Goal: Task Accomplishment & Management: Complete application form

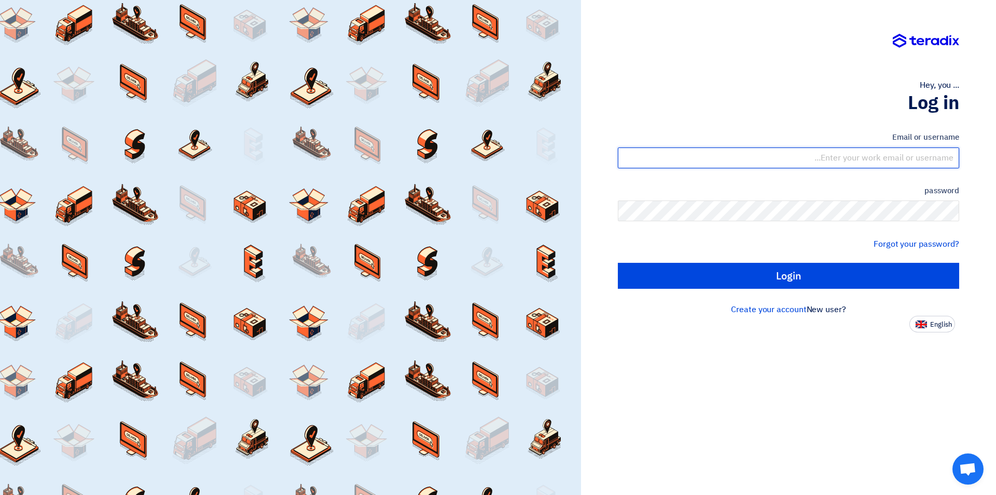
type input "sales@tareeqalkhair.com"
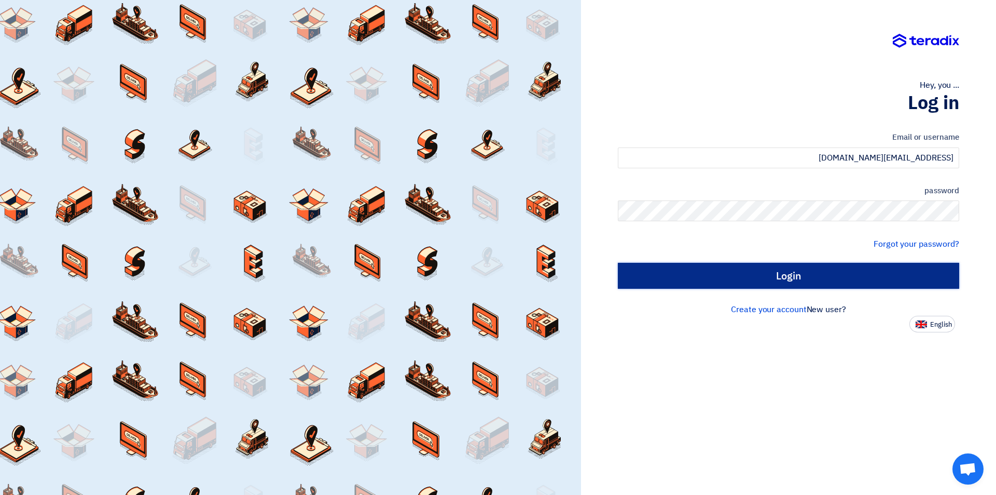
click at [757, 282] on input "Login" at bounding box center [788, 276] width 341 height 26
type input "Sign in"
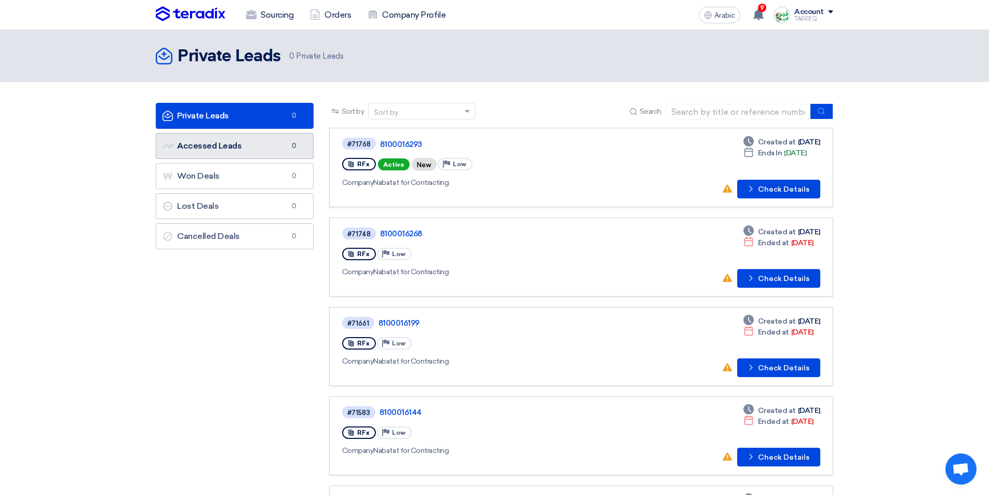
click at [267, 155] on link "Accessed Leads Accessed Leads 0" at bounding box center [235, 146] width 158 height 26
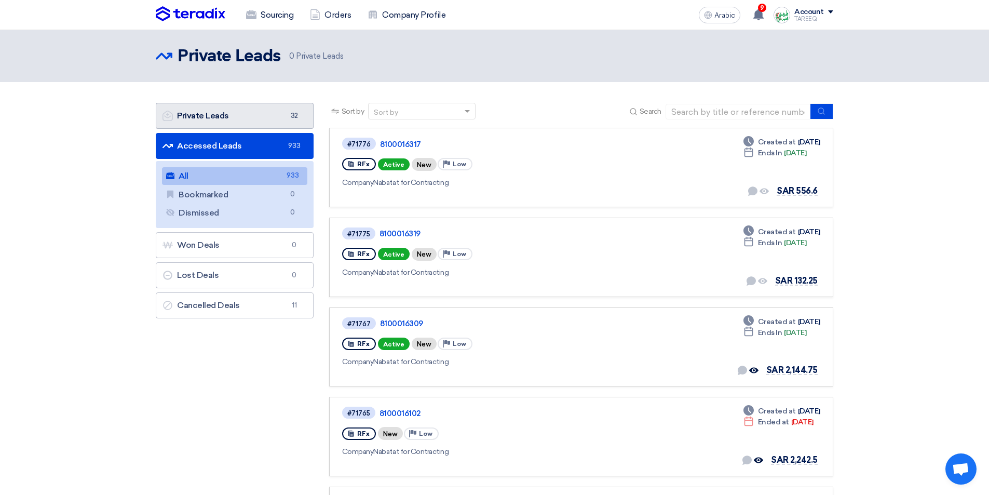
click at [251, 115] on link "Private Leads Private Leads 32" at bounding box center [235, 116] width 158 height 26
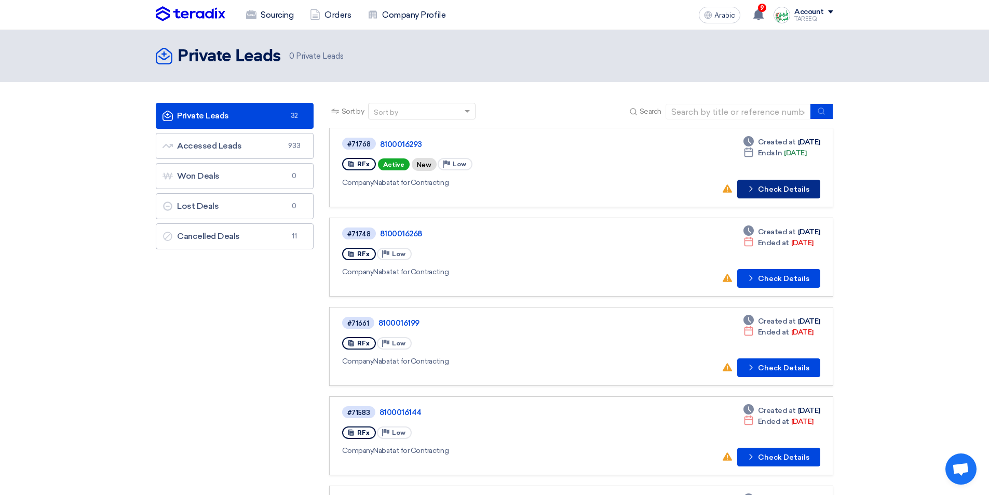
click at [786, 185] on font "Check Details" at bounding box center [783, 189] width 51 height 9
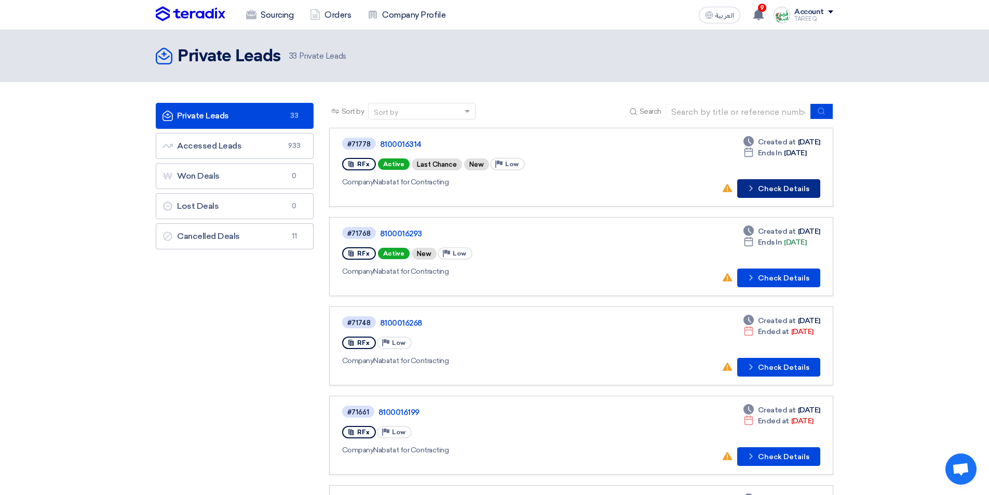
click at [783, 190] on button "Check details Check Details" at bounding box center [778, 188] width 83 height 19
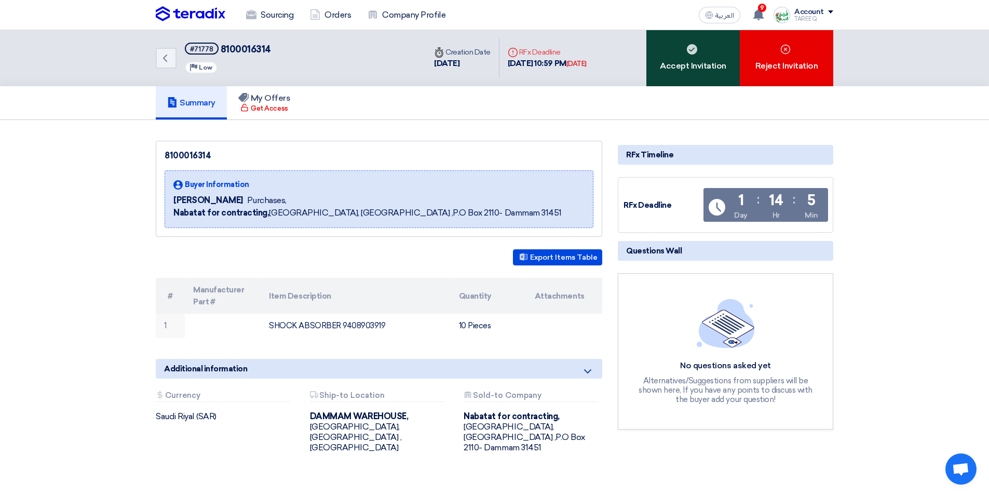
click at [702, 60] on div "Accept Invitation" at bounding box center [692, 58] width 93 height 56
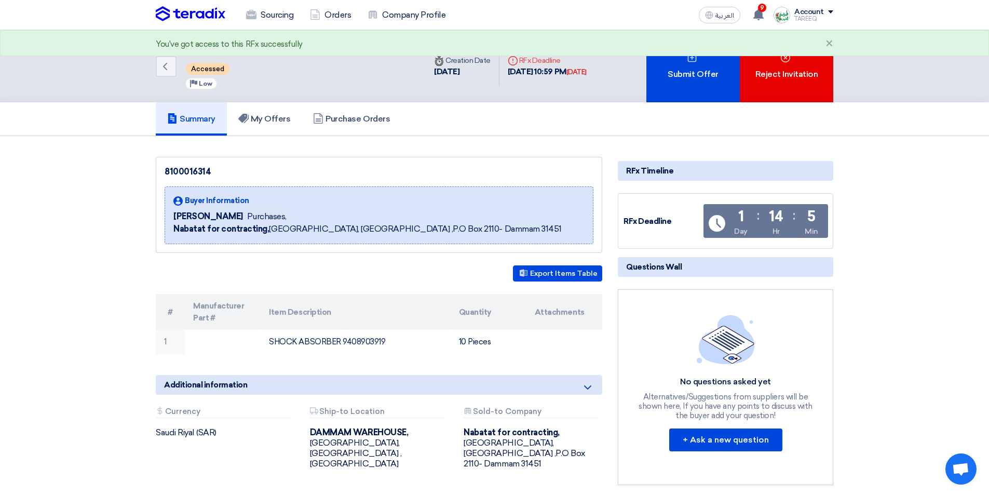
click at [701, 60] on div "Submit Offer" at bounding box center [692, 66] width 93 height 72
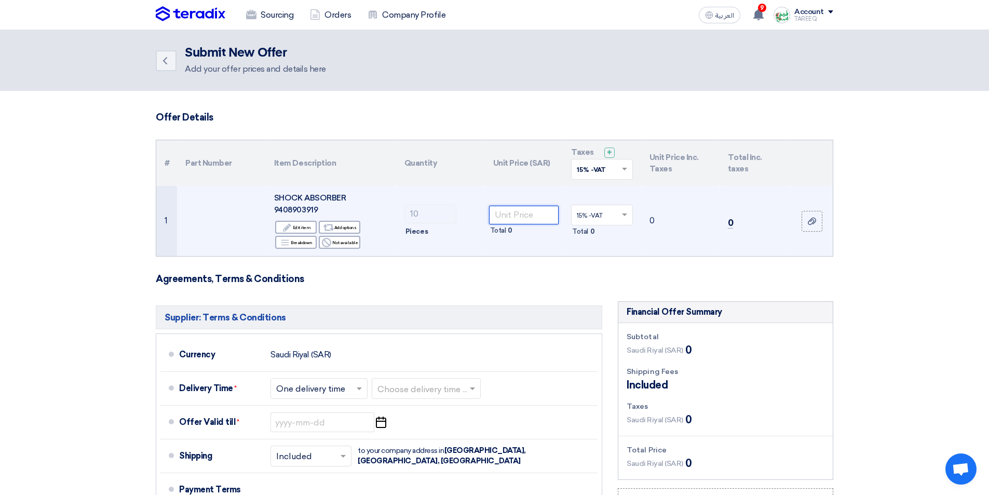
click at [526, 217] on input "number" at bounding box center [524, 215] width 70 height 19
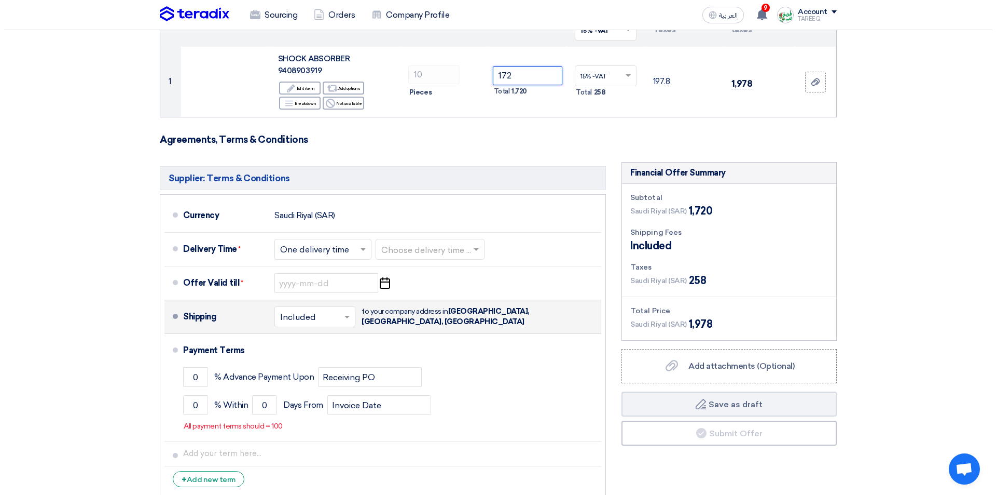
scroll to position [156, 0]
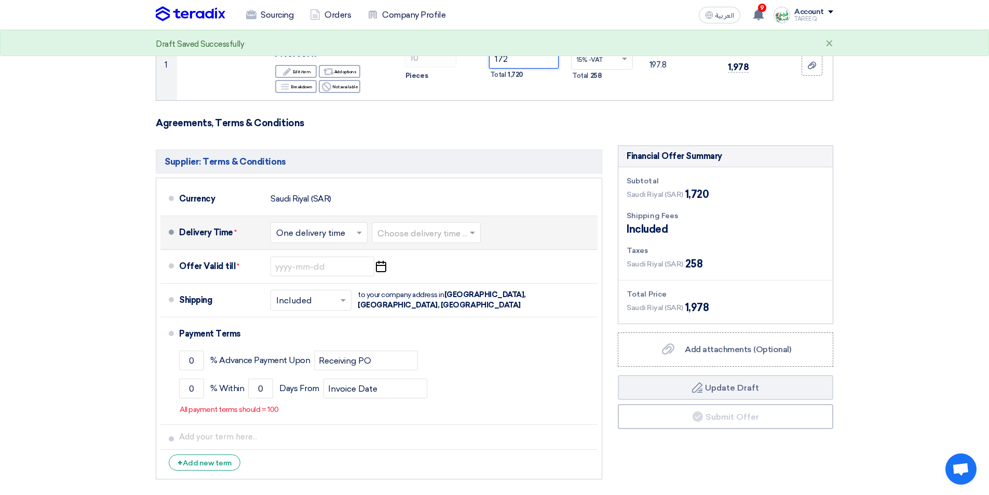
type input "172"
click at [446, 231] on input "text" at bounding box center [426, 233] width 99 height 15
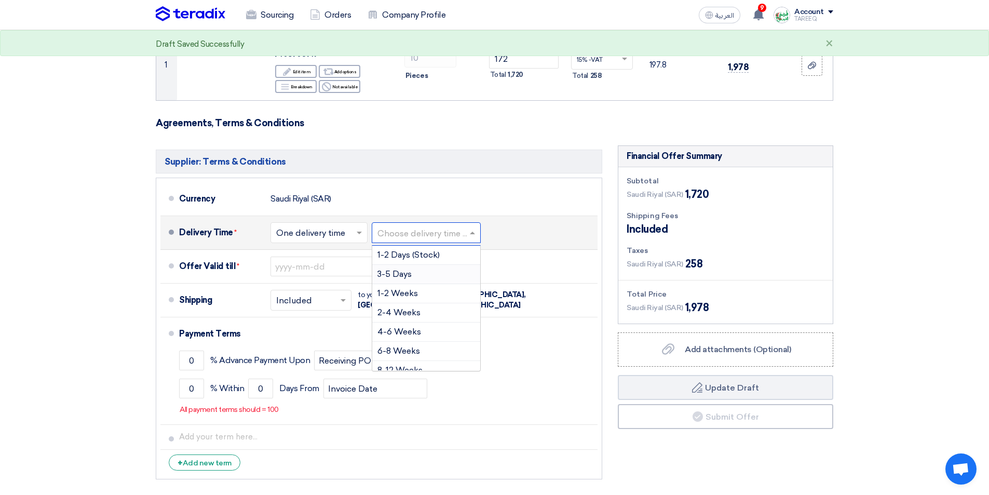
click at [395, 275] on span "3-5 Days" at bounding box center [394, 274] width 34 height 10
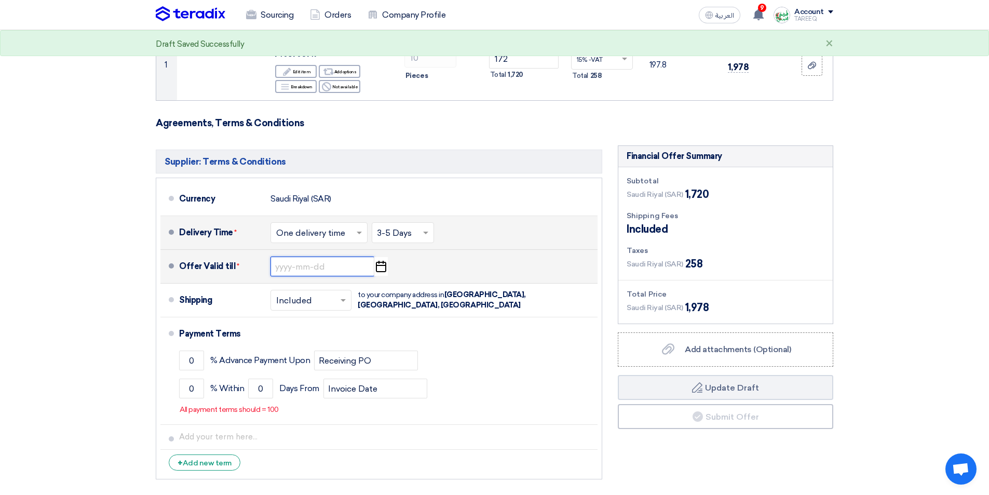
click at [297, 270] on input at bounding box center [322, 266] width 104 height 20
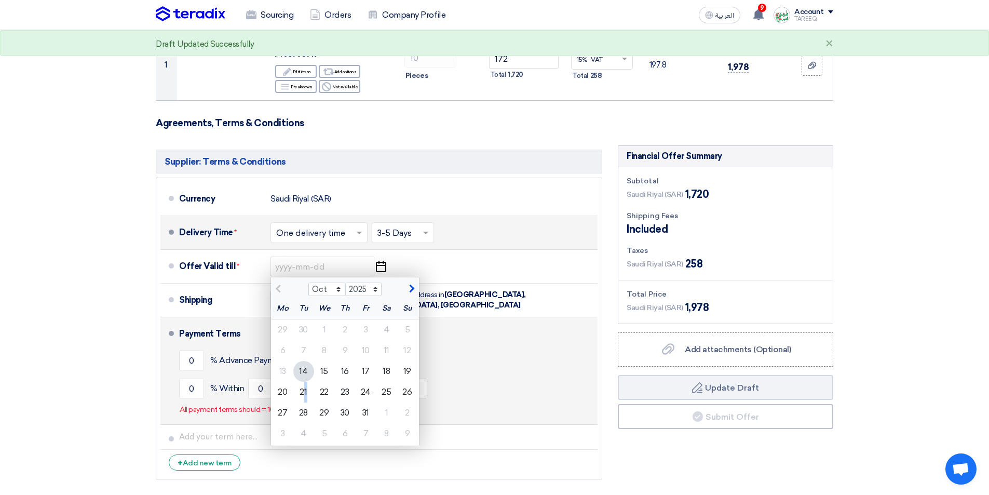
click at [306, 389] on div "21" at bounding box center [303, 391] width 21 height 21
type input "10/21/2025"
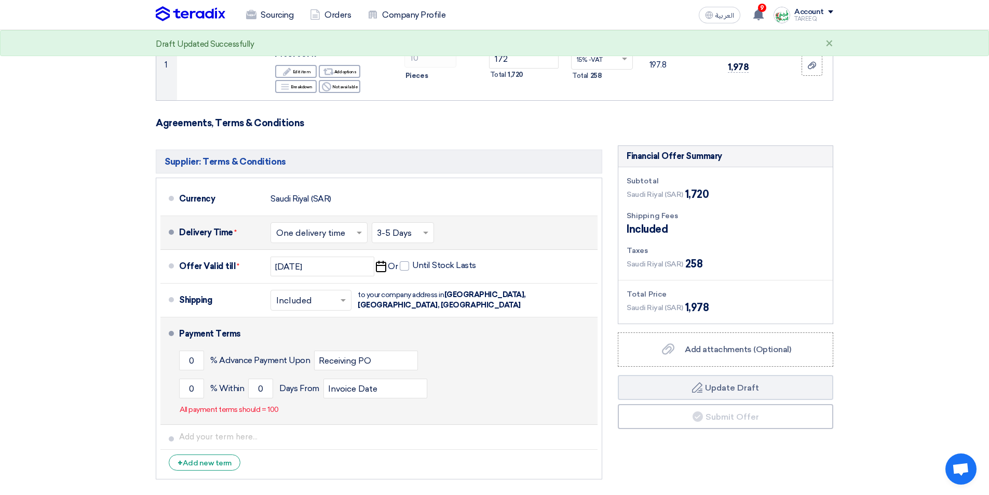
click at [175, 385] on li "Payment Terms 0 % Advance Payment Upon Receiving PO 0 % Within 0" at bounding box center [378, 370] width 437 height 107
click at [181, 386] on input "0" at bounding box center [191, 388] width 25 height 20
type input "100"
click at [251, 390] on input "0" at bounding box center [260, 388] width 25 height 20
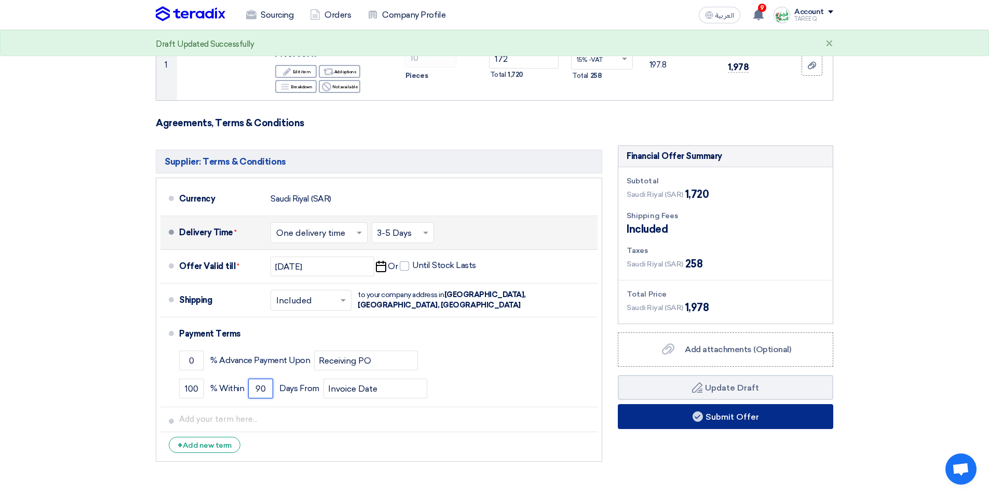
type input "90"
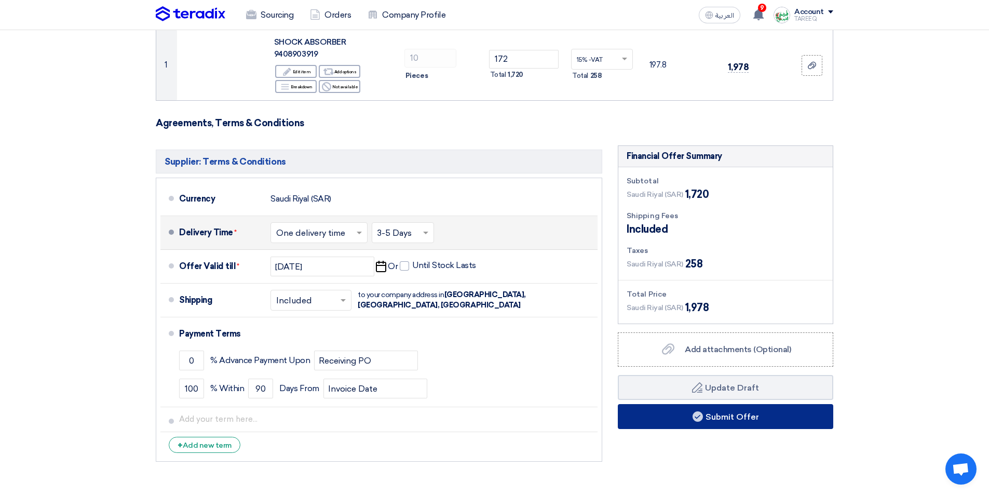
click at [658, 425] on button "Submit Offer" at bounding box center [725, 416] width 215 height 25
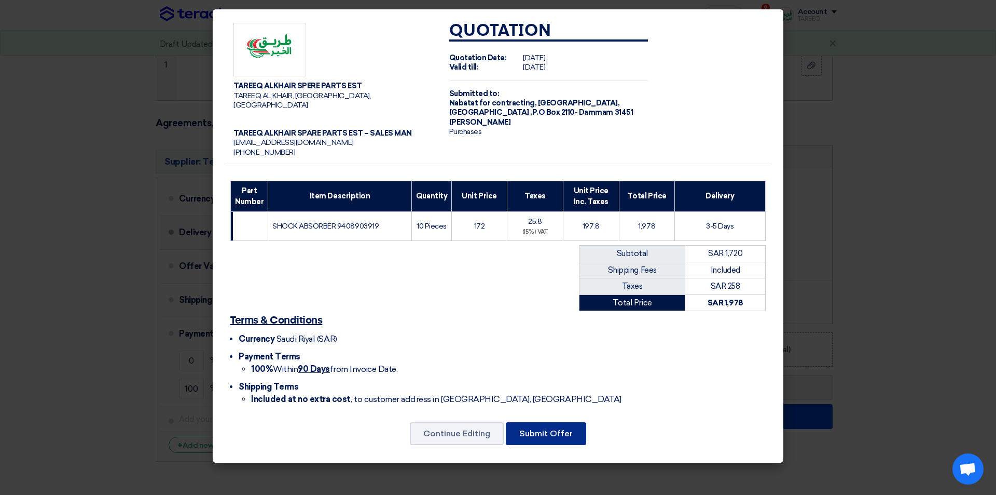
click at [542, 423] on button "Submit Offer" at bounding box center [546, 433] width 80 height 23
